Goal: Transaction & Acquisition: Subscribe to service/newsletter

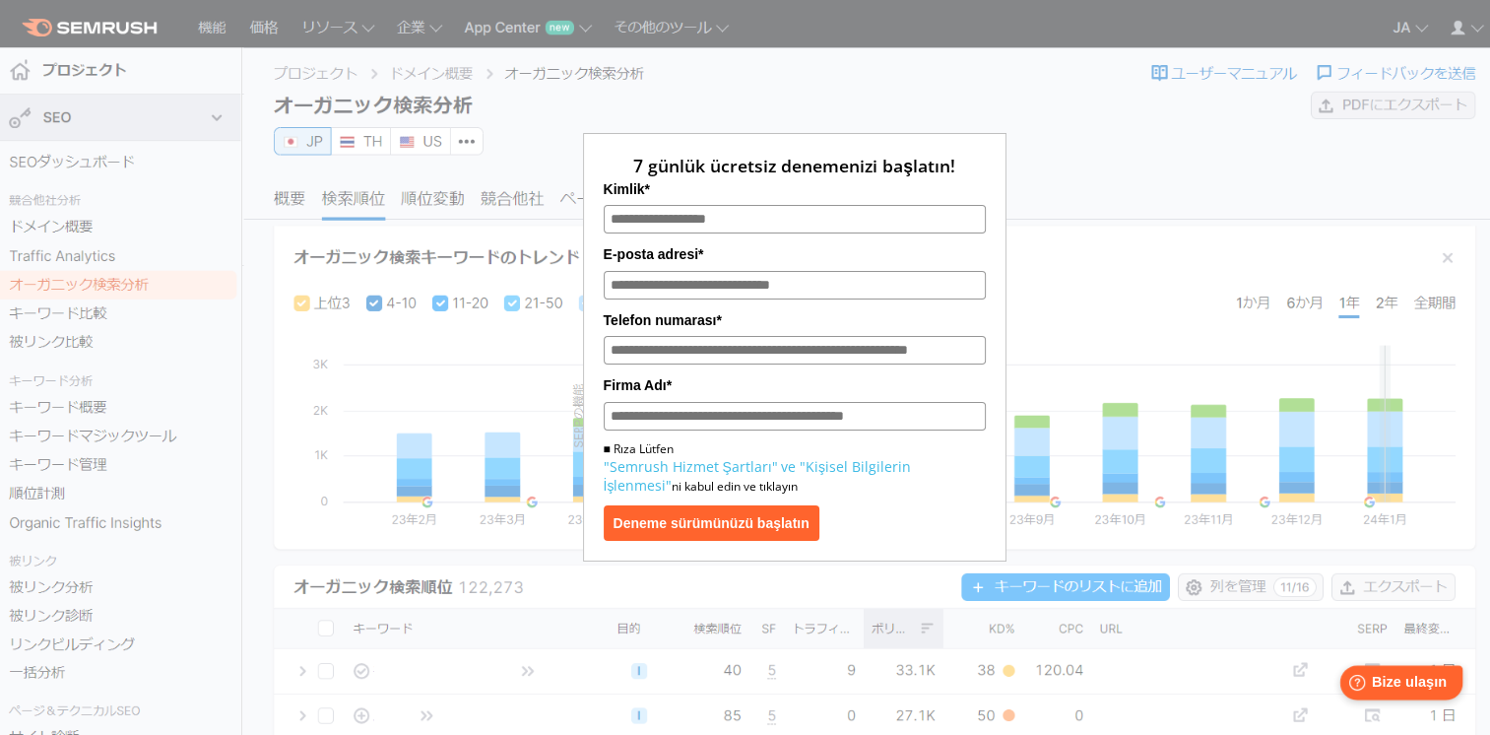
click at [1432, 690] on span "Bize ulaşın" at bounding box center [1409, 682] width 75 height 17
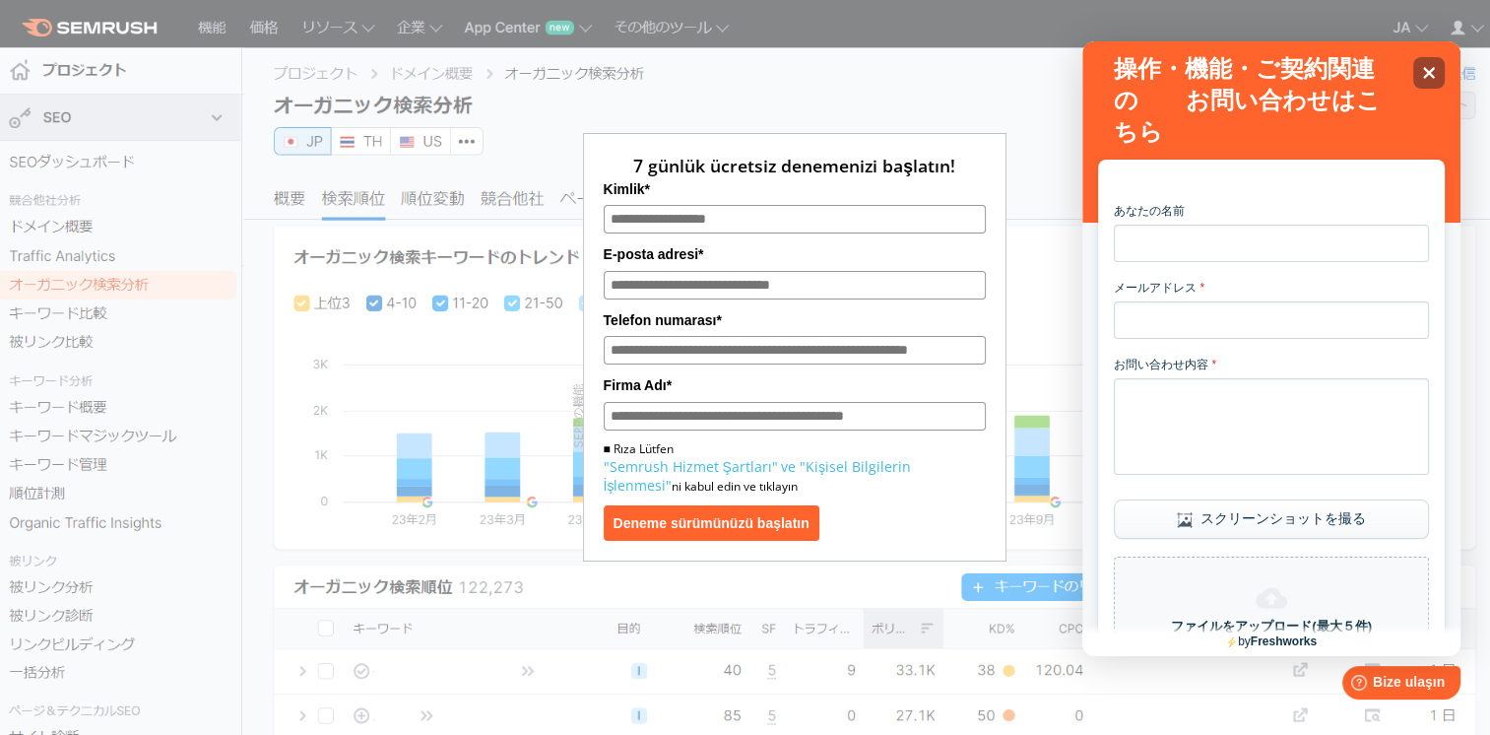
drag, startPoint x: 1214, startPoint y: 152, endPoint x: 1102, endPoint y: 314, distance: 197.5
click at [1102, 314] on div "あなたの名前 メールアドレス * お問い合わせ内容 * スクリーンショットを撮る ファイルをアップロード(最大５件) クリックしてファイルを追加またはドラッグ…" at bounding box center [1271, 524] width 347 height 729
click at [1124, 257] on input "あなたの名前" at bounding box center [1271, 243] width 315 height 37
